Goal: Task Accomplishment & Management: Manage account settings

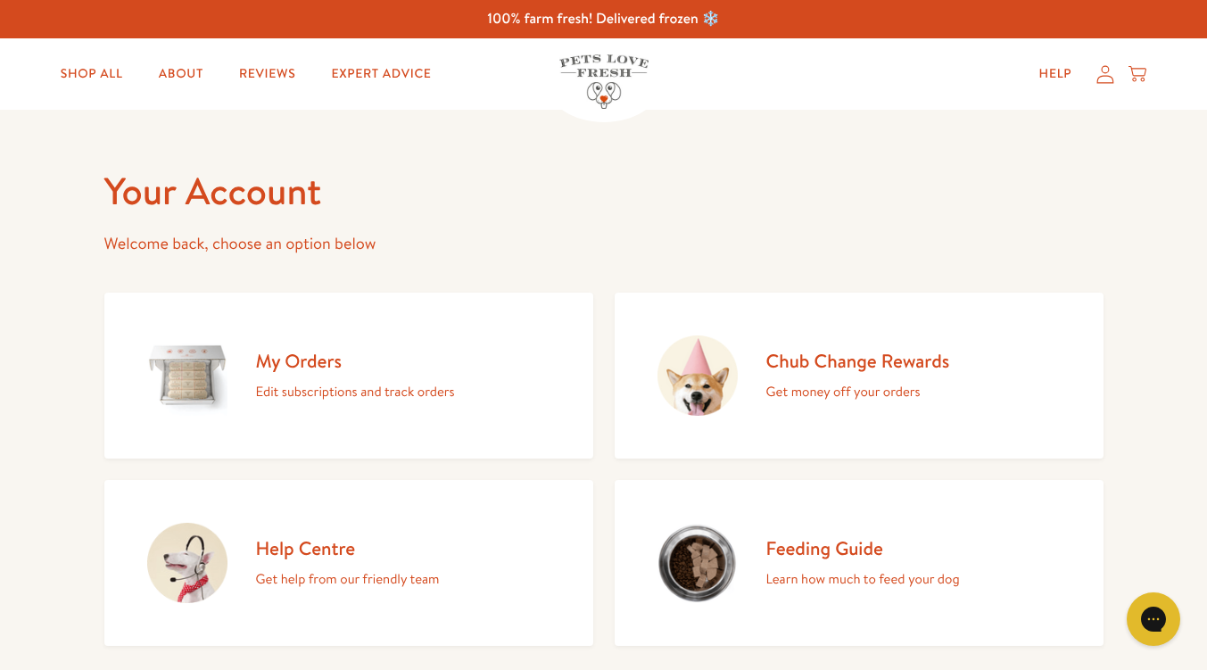
drag, startPoint x: 262, startPoint y: 0, endPoint x: 630, endPoint y: 188, distance: 412.9
click at [630, 188] on h1 "Your Account" at bounding box center [603, 191] width 999 height 49
click at [297, 363] on h2 "My Orders" at bounding box center [355, 361] width 199 height 24
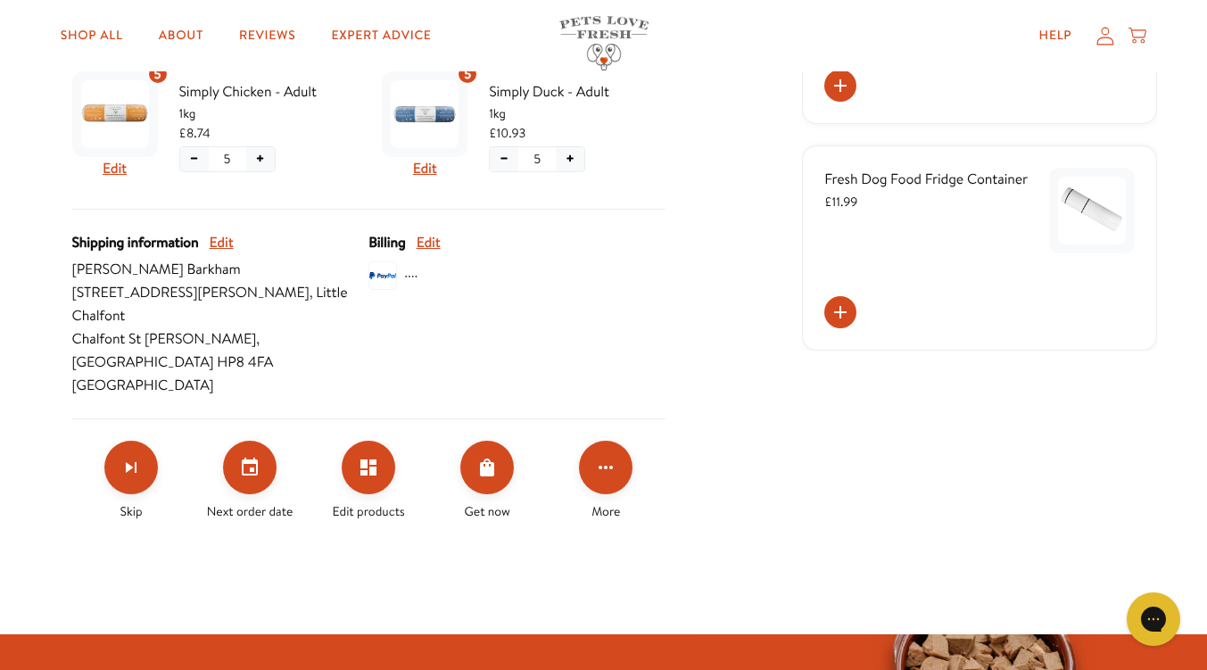
scroll to position [357, 0]
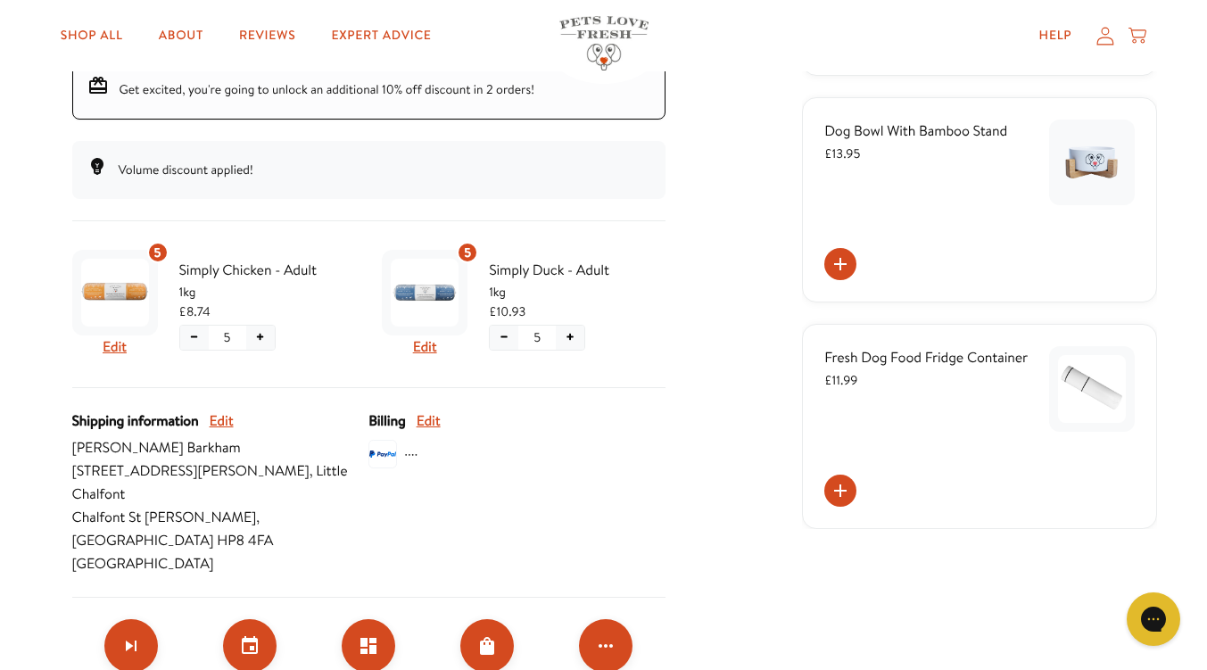
click at [260, 337] on button "+" at bounding box center [260, 338] width 29 height 24
click at [504, 342] on div at bounding box center [368, 315] width 593 height 145
click at [508, 343] on button "−" at bounding box center [504, 338] width 29 height 24
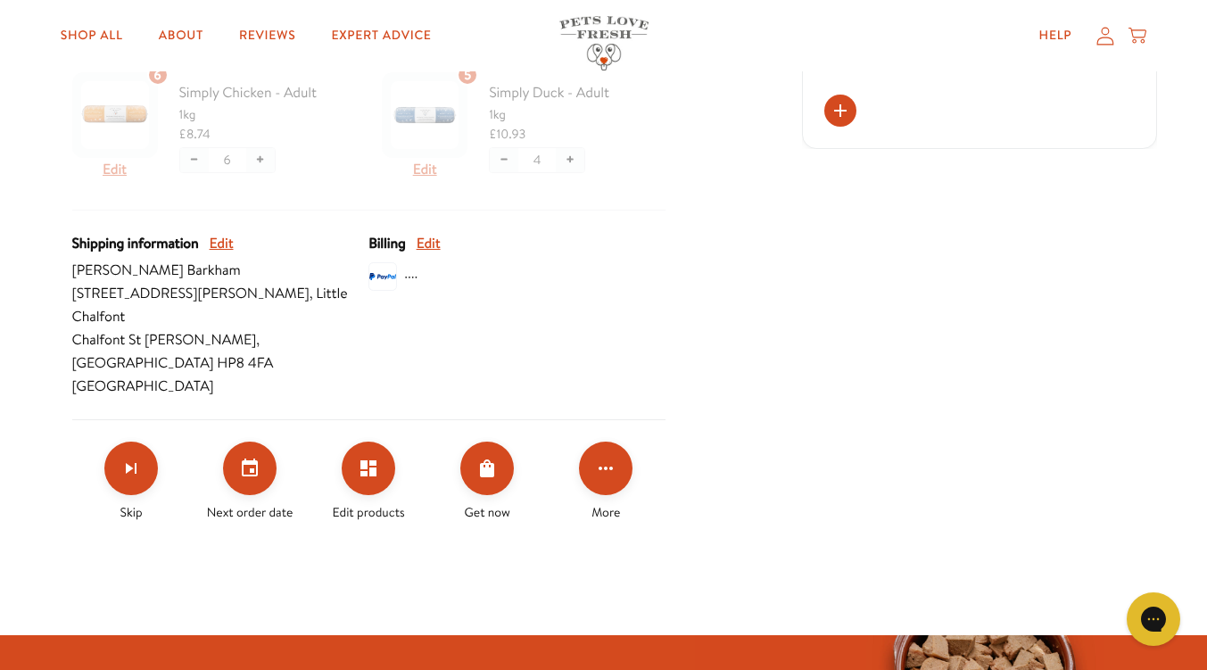
scroll to position [535, 0]
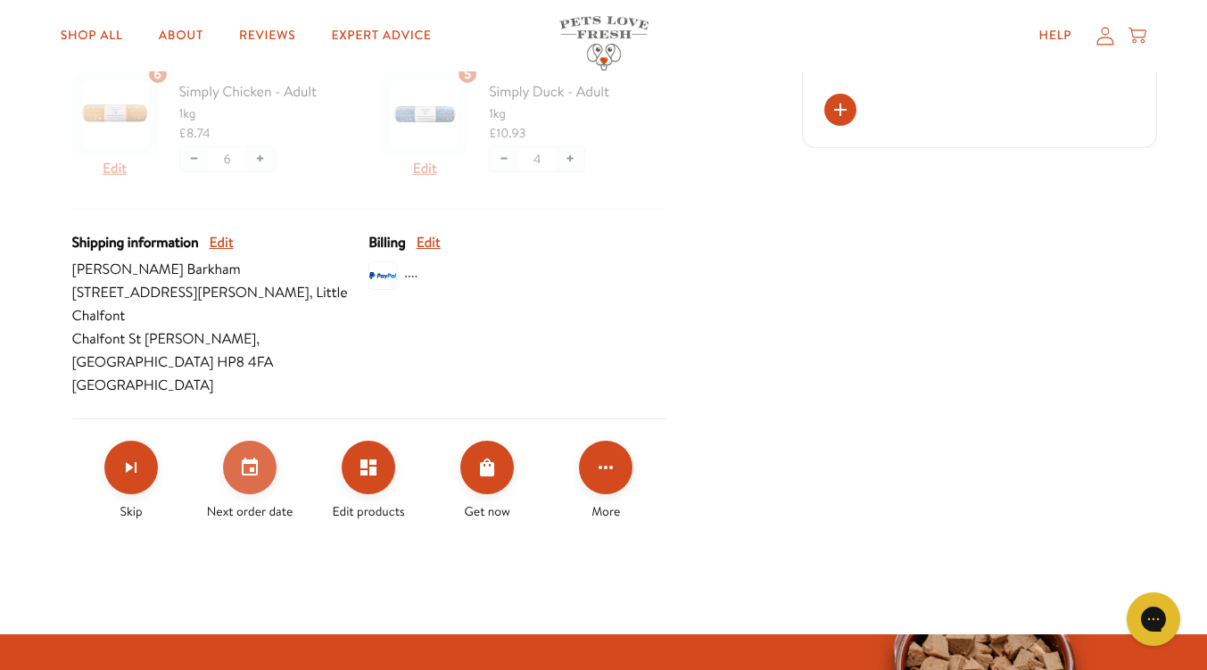
click at [245, 457] on icon "Set your next order date" at bounding box center [249, 467] width 21 height 21
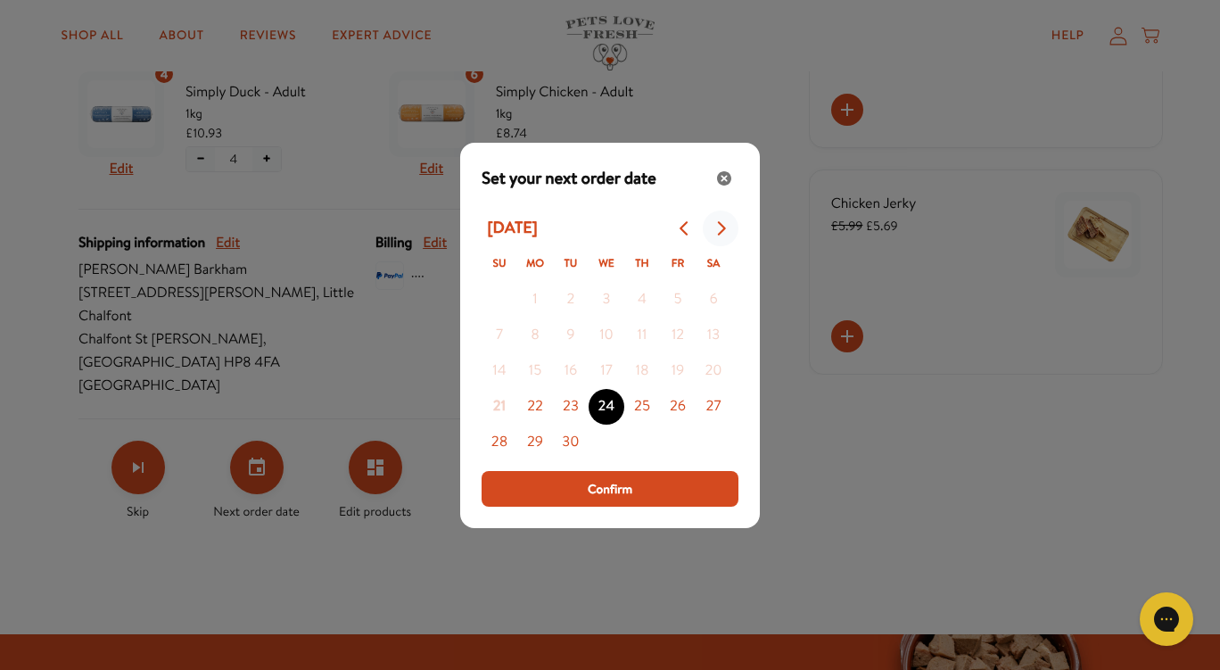
click at [719, 227] on icon "Go to next month" at bounding box center [721, 228] width 14 height 14
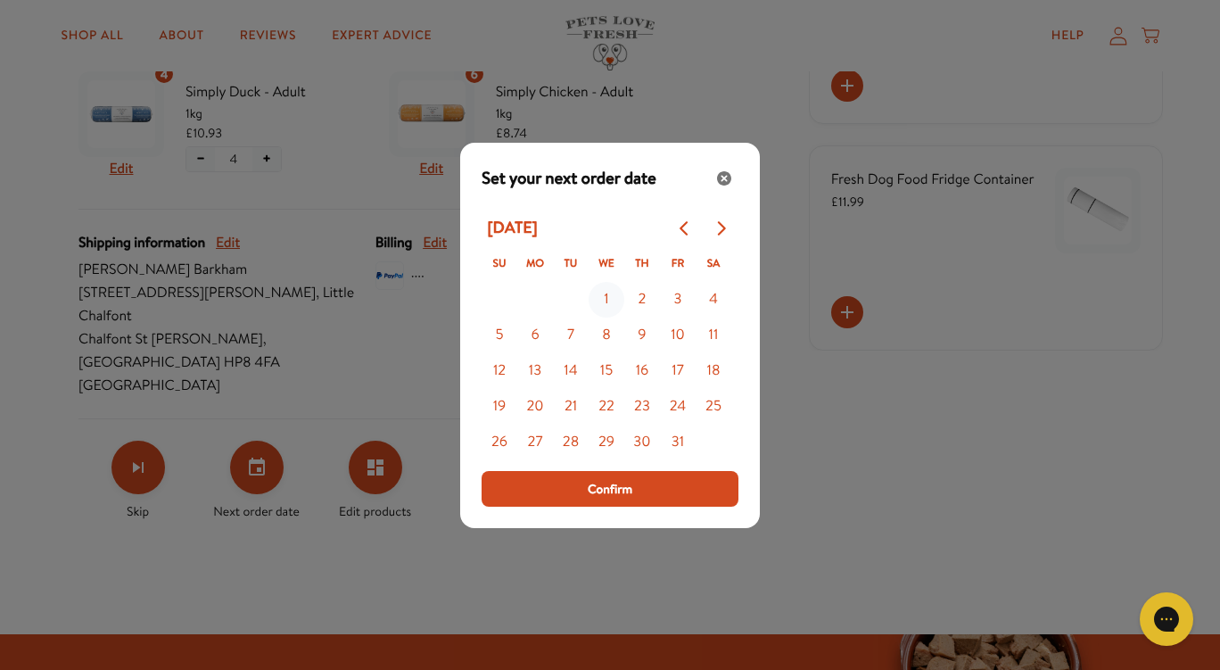
click at [615, 302] on button "1" at bounding box center [607, 300] width 36 height 36
click at [628, 493] on span "Confirm" at bounding box center [610, 489] width 45 height 20
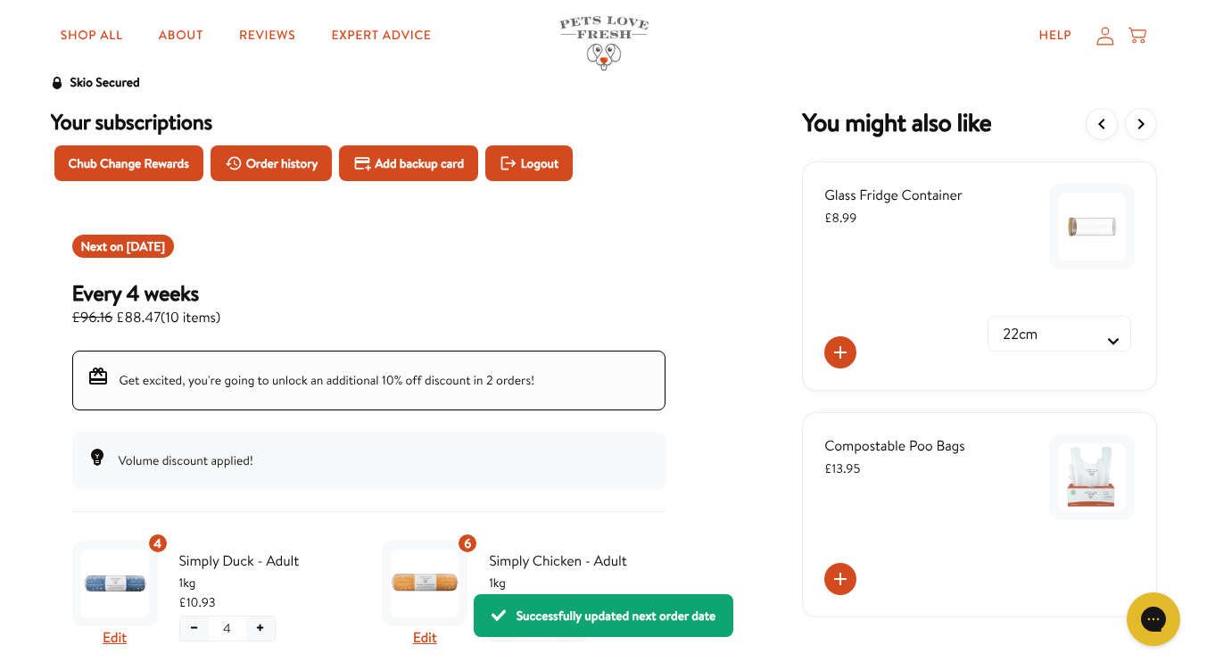
scroll to position [0, 0]
